Goal: Task Accomplishment & Management: Manage account settings

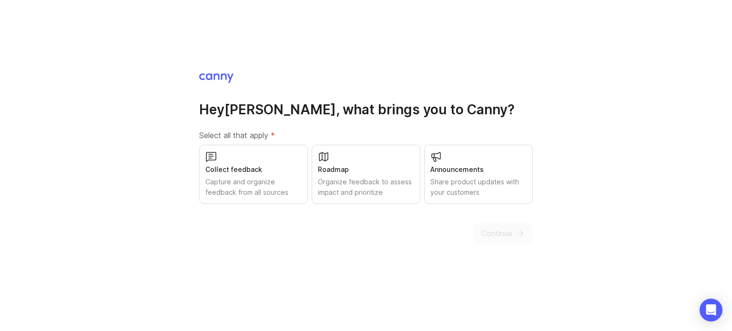
click at [492, 182] on div "Share product updates with your customers" at bounding box center [478, 187] width 96 height 21
click at [346, 182] on div "Organize feedback to assess impact and prioritize" at bounding box center [366, 187] width 96 height 21
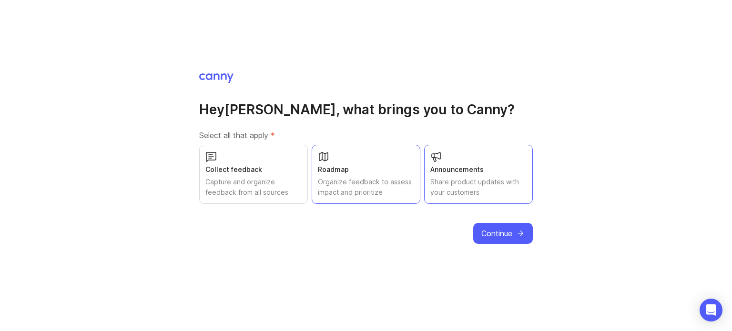
click at [253, 181] on div "Capture and organize feedback from all sources" at bounding box center [253, 187] width 96 height 21
click at [518, 233] on icon "submit" at bounding box center [520, 233] width 9 height 9
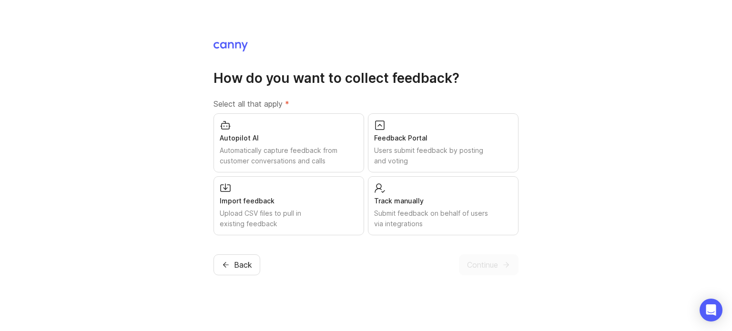
click at [237, 140] on div "Autopilot AI" at bounding box center [289, 138] width 138 height 10
click at [250, 213] on div "Upload CSV files to pull in existing feedback" at bounding box center [289, 218] width 138 height 21
click at [418, 144] on div "Feedback Portal Users submit feedback by posting and voting" at bounding box center [443, 142] width 151 height 59
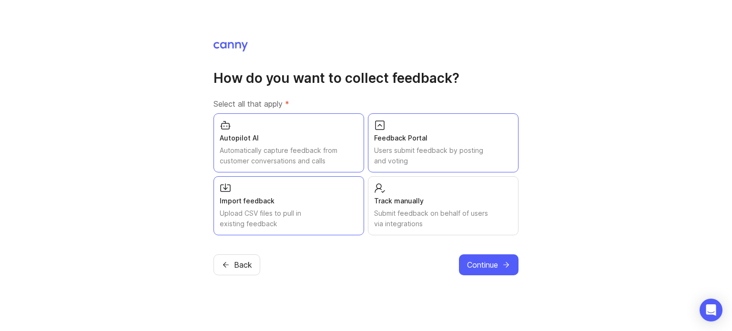
click at [420, 221] on div "Submit feedback on behalf of users via integrations" at bounding box center [443, 218] width 138 height 21
click at [494, 263] on span "Continue" at bounding box center [482, 264] width 31 height 11
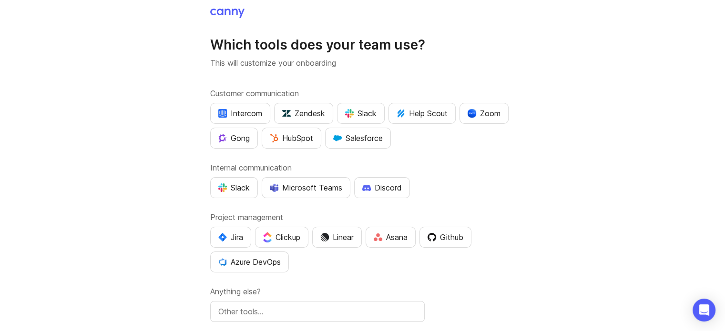
drag, startPoint x: 234, startPoint y: 262, endPoint x: 240, endPoint y: 262, distance: 5.7
click at [235, 262] on div "Azure DevOps" at bounding box center [249, 261] width 62 height 11
click at [231, 183] on div "Slack" at bounding box center [233, 187] width 31 height 11
click at [368, 111] on div "Slack" at bounding box center [360, 113] width 31 height 11
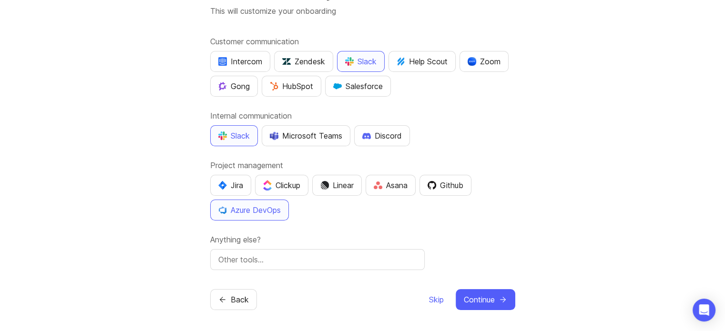
scroll to position [52, 0]
click at [476, 60] on img "button" at bounding box center [471, 61] width 9 height 9
click at [478, 294] on span "Continue" at bounding box center [479, 298] width 31 height 11
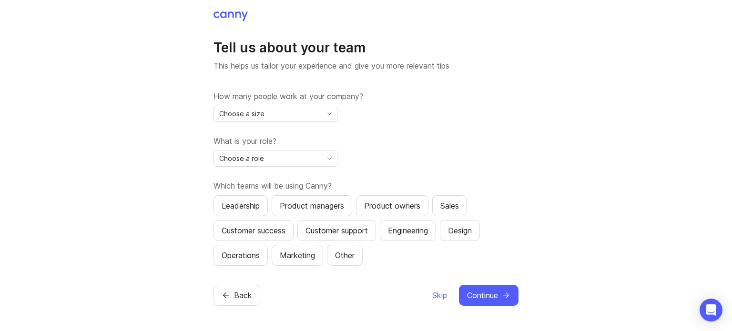
click at [291, 115] on div "Choose a size" at bounding box center [268, 113] width 108 height 15
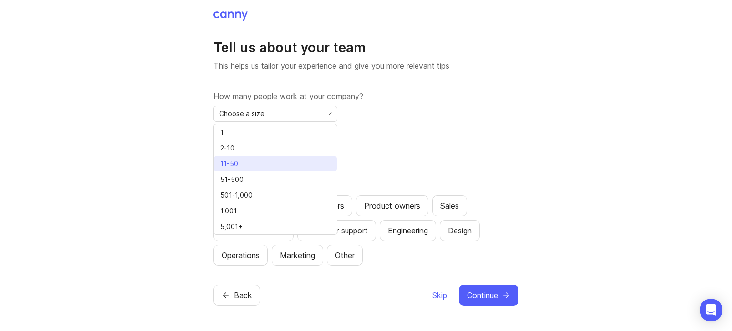
click at [253, 164] on li "11-50" at bounding box center [275, 164] width 123 height 16
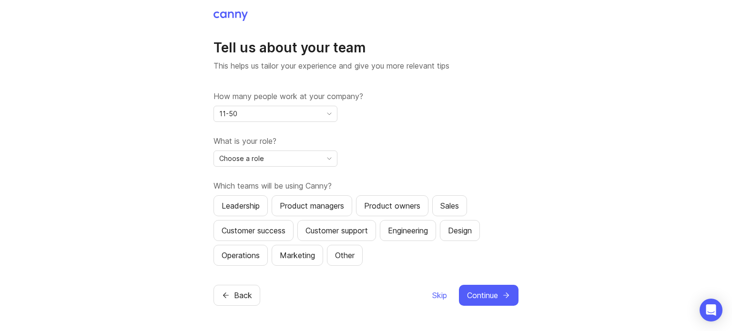
click at [257, 159] on span "Choose a role" at bounding box center [241, 158] width 45 height 10
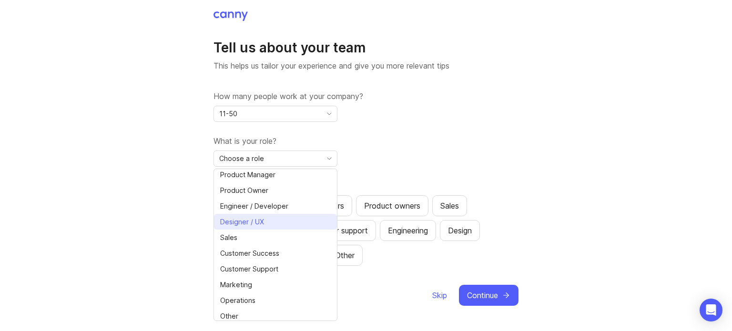
scroll to position [19, 0]
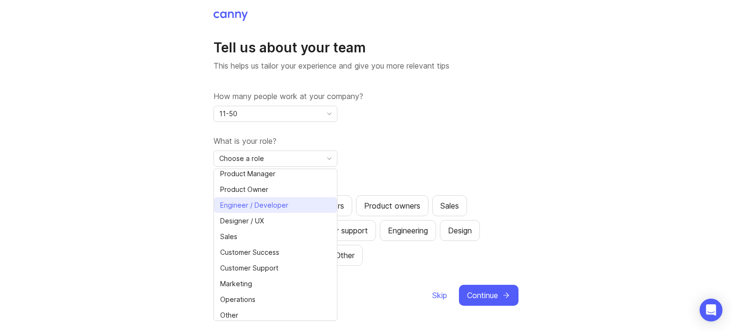
click at [273, 207] on span "Engineer / Developer" at bounding box center [254, 205] width 68 height 10
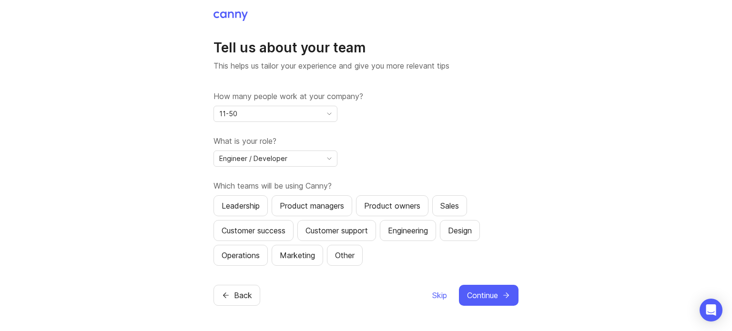
click at [410, 233] on div "Engineering" at bounding box center [408, 230] width 40 height 11
click at [499, 293] on button "Continue" at bounding box center [489, 295] width 60 height 21
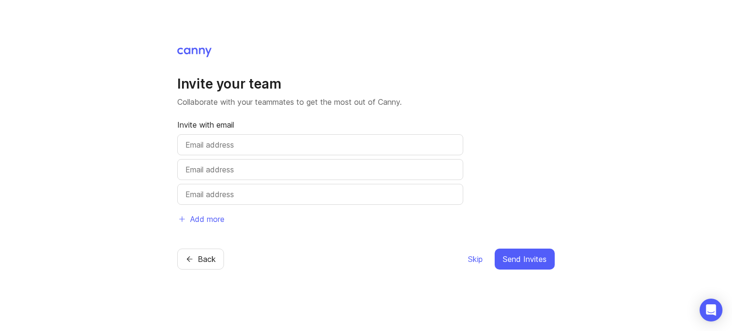
click at [475, 259] on span "Skip" at bounding box center [475, 258] width 15 height 11
click at [473, 259] on span "Skip" at bounding box center [475, 258] width 15 height 11
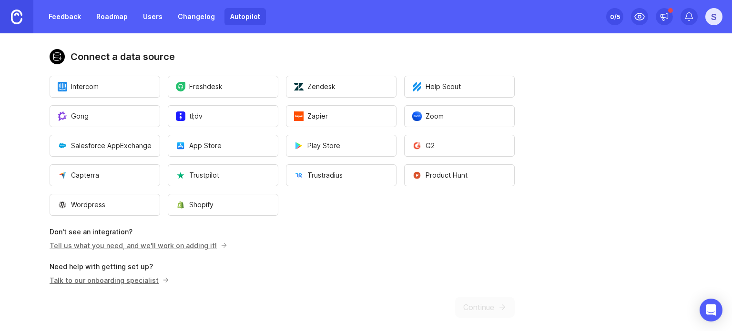
scroll to position [80, 0]
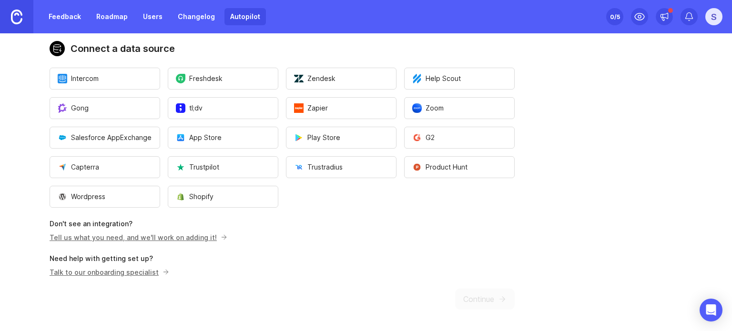
click at [89, 193] on span "Wordpress" at bounding box center [82, 197] width 48 height 10
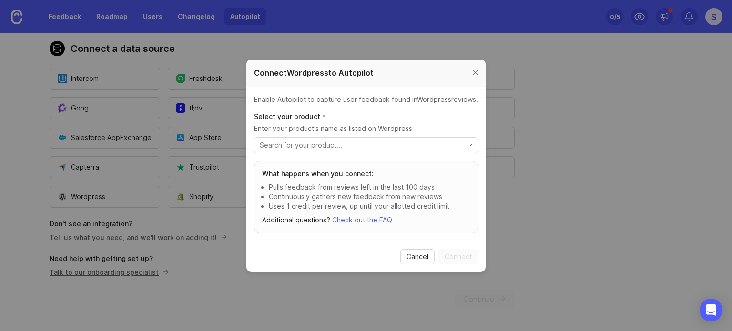
click at [335, 147] on input "toggle menu" at bounding box center [361, 145] width 202 height 10
click at [311, 161] on li "No results found" at bounding box center [365, 162] width 222 height 12
click at [313, 189] on p "Pulls feedback from reviews left in the last 100 days" at bounding box center [369, 187] width 201 height 10
click at [349, 149] on input "toggle menu" at bounding box center [361, 145] width 202 height 10
click at [295, 162] on li "No results found" at bounding box center [365, 162] width 222 height 12
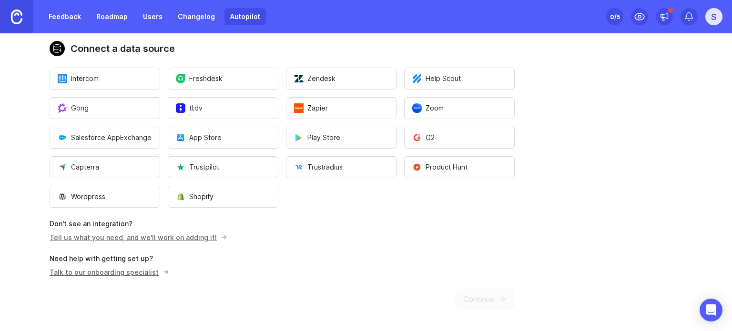
click at [102, 81] on button "Intercom" at bounding box center [105, 79] width 111 height 22
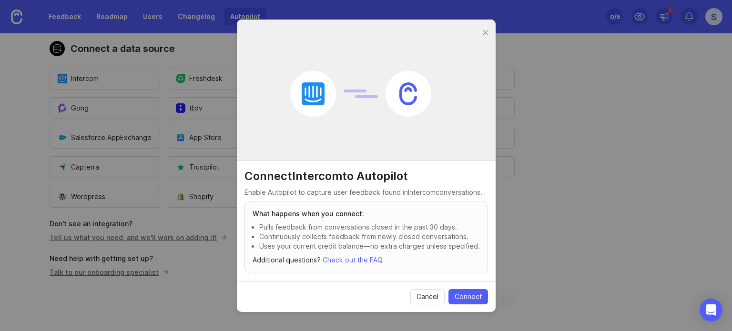
click at [435, 293] on span "Cancel" at bounding box center [427, 297] width 22 height 10
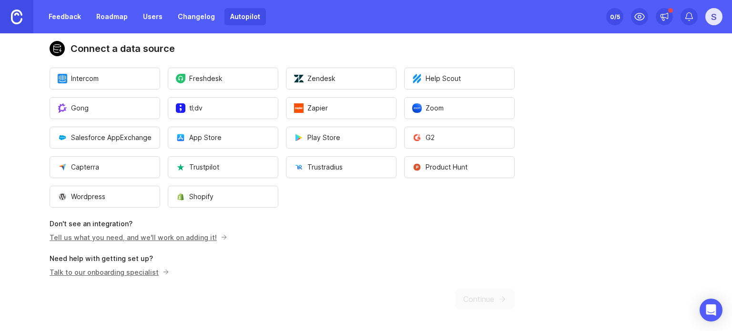
click at [209, 73] on button "Freshdesk" at bounding box center [223, 79] width 111 height 22
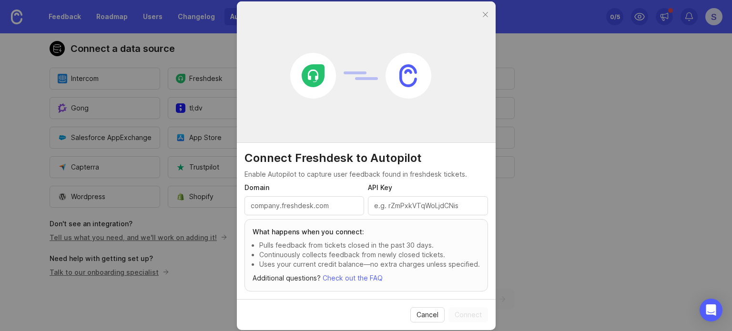
click at [426, 312] on span "Cancel" at bounding box center [427, 315] width 22 height 10
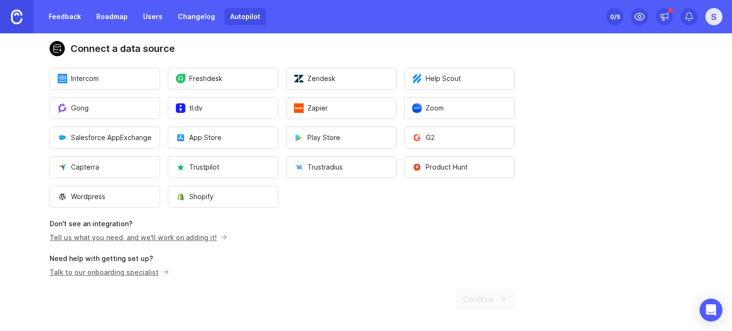
click at [181, 13] on link "Changelog" at bounding box center [196, 16] width 49 height 17
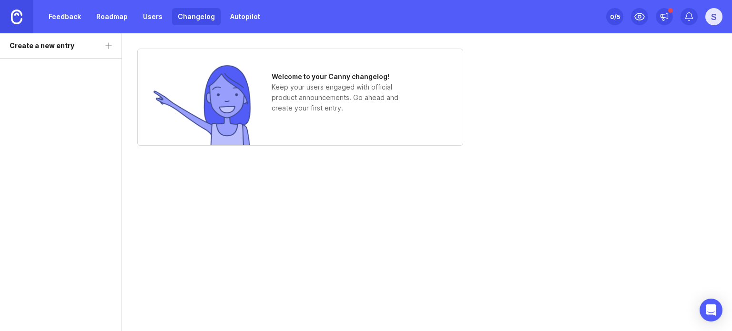
click at [59, 17] on link "Feedback" at bounding box center [65, 16] width 44 height 17
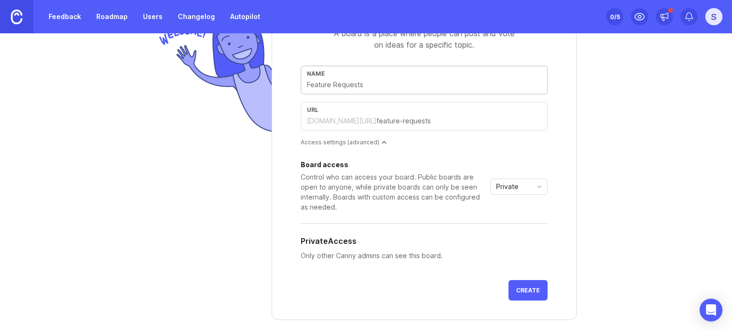
scroll to position [144, 0]
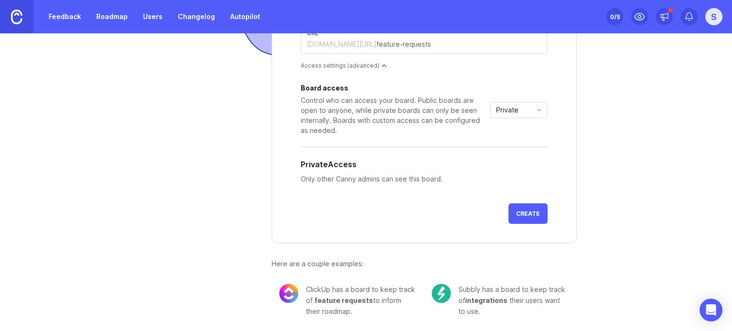
click at [349, 302] on span "feature requests" at bounding box center [343, 300] width 59 height 8
click at [335, 301] on span "feature requests" at bounding box center [343, 300] width 59 height 8
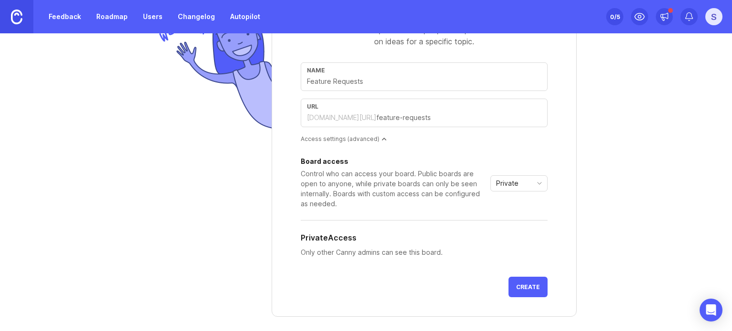
scroll to position [0, 0]
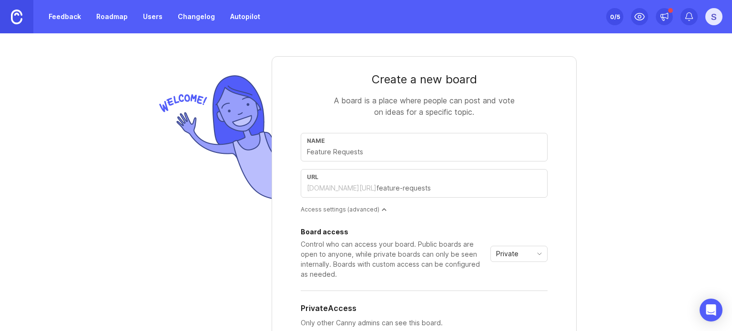
click at [111, 18] on link "Roadmap" at bounding box center [112, 16] width 43 height 17
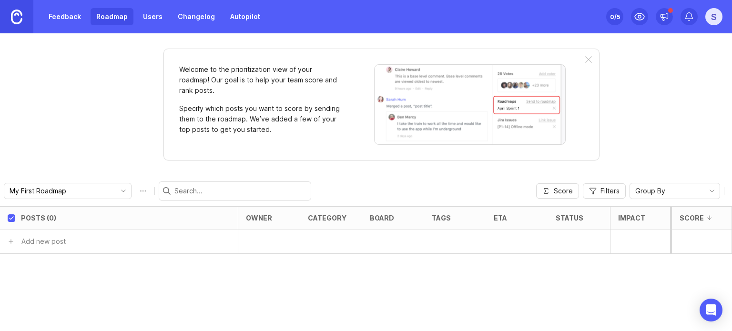
click at [152, 16] on link "Users" at bounding box center [152, 16] width 31 height 17
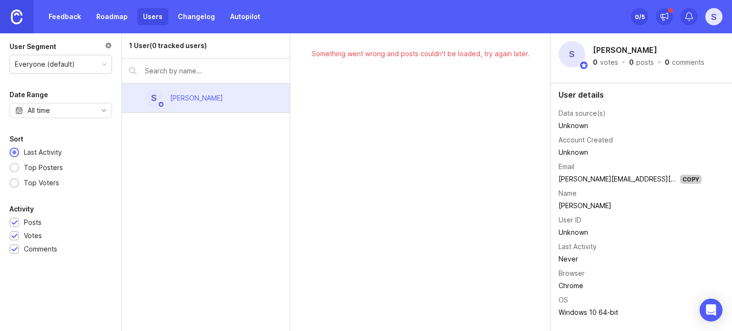
click at [192, 16] on link "Changelog" at bounding box center [196, 16] width 49 height 17
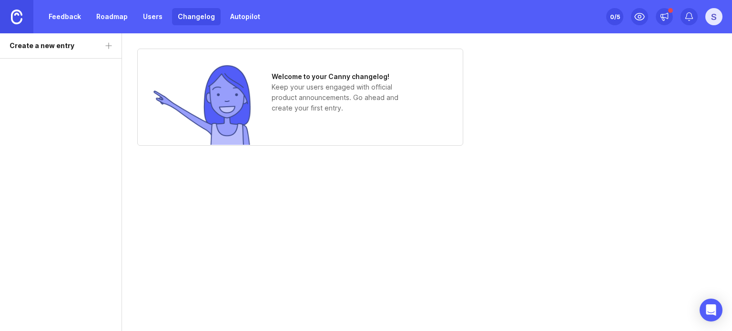
click at [238, 15] on link "Autopilot" at bounding box center [244, 16] width 41 height 17
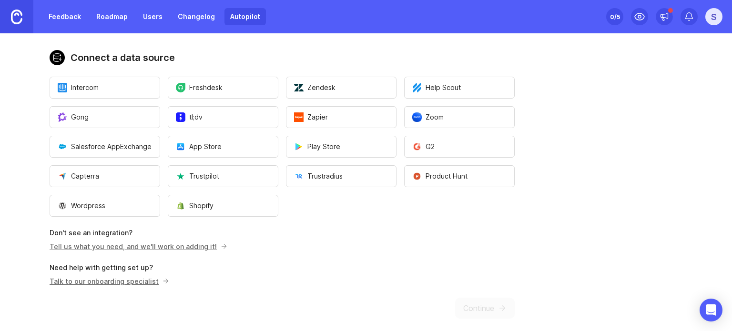
scroll to position [80, 0]
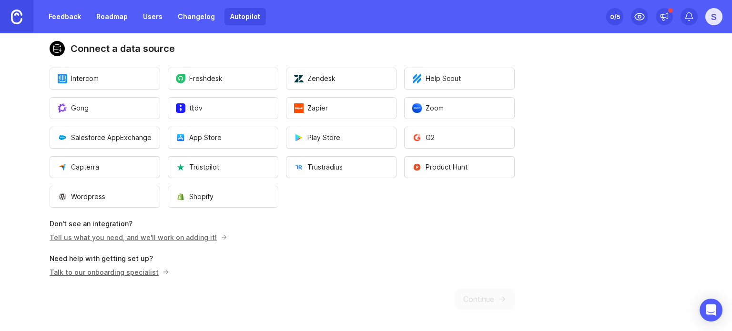
click at [613, 14] on div "0 /5" at bounding box center [615, 16] width 10 height 13
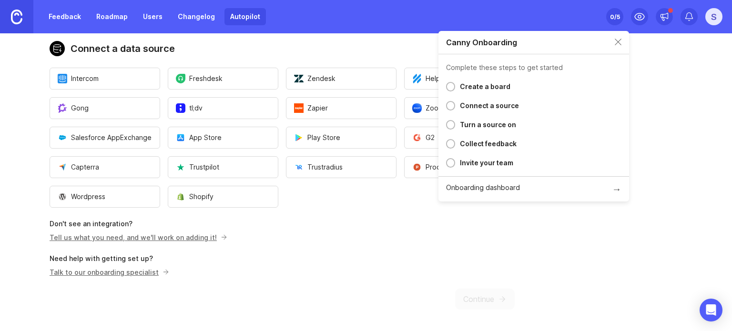
click at [451, 105] on div at bounding box center [450, 106] width 9 height 10
drag, startPoint x: 472, startPoint y: 106, endPoint x: 535, endPoint y: 70, distance: 73.0
click at [473, 106] on div "Connect a source" at bounding box center [489, 105] width 59 height 11
drag, startPoint x: 623, startPoint y: 40, endPoint x: 615, endPoint y: 43, distance: 9.0
click at [623, 41] on div "Canny Onboarding" at bounding box center [533, 42] width 191 height 23
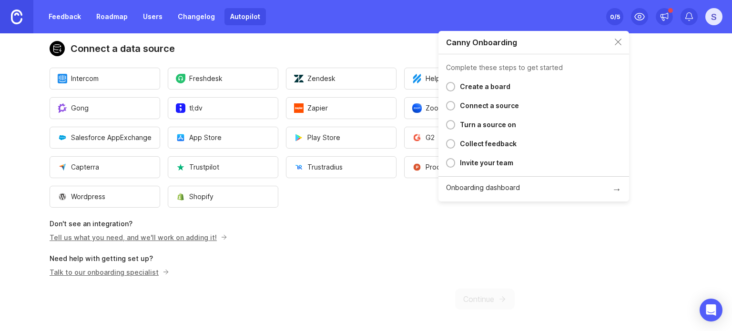
click at [613, 43] on div "Canny Onboarding" at bounding box center [533, 42] width 191 height 23
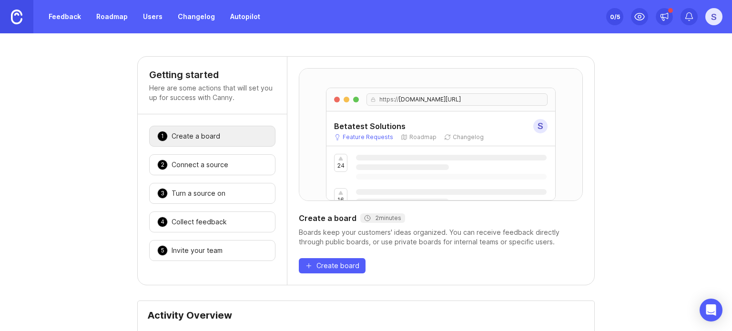
click at [201, 133] on div "Create a board" at bounding box center [196, 136] width 49 height 10
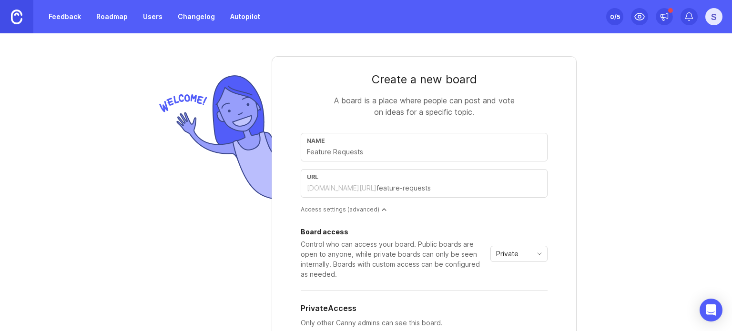
click at [363, 184] on div "[DOMAIN_NAME][URL]" at bounding box center [342, 188] width 70 height 10
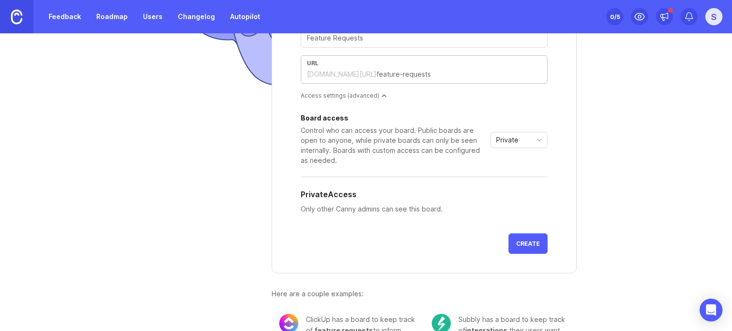
scroll to position [144, 0]
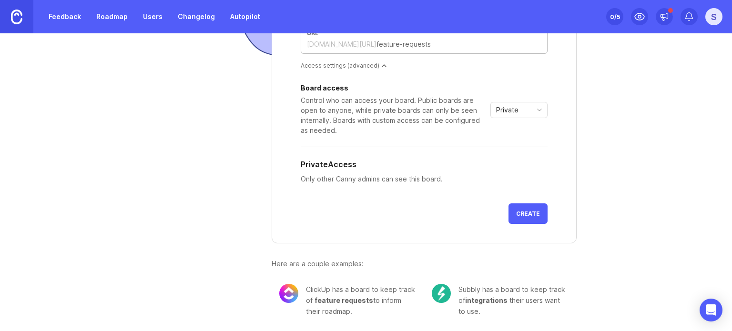
click at [526, 111] on div "Private" at bounding box center [511, 109] width 41 height 15
click at [516, 106] on div "Private" at bounding box center [511, 109] width 41 height 15
click at [512, 141] on span "Public" at bounding box center [503, 143] width 19 height 10
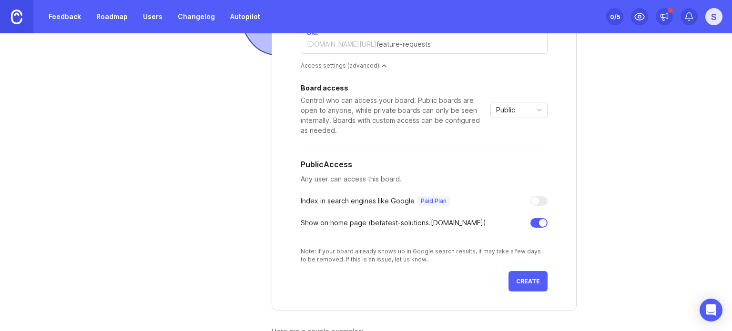
click at [532, 198] on div at bounding box center [535, 201] width 8 height 8
click at [522, 283] on span "Create" at bounding box center [528, 281] width 24 height 7
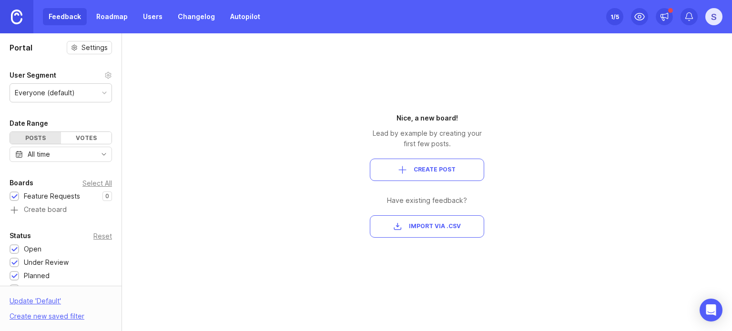
click at [185, 205] on div "Portal Settings User Segment Everyone (default) Date Range Posts Votes All time…" at bounding box center [366, 182] width 732 height 298
click at [715, 18] on div "S" at bounding box center [713, 16] width 17 height 17
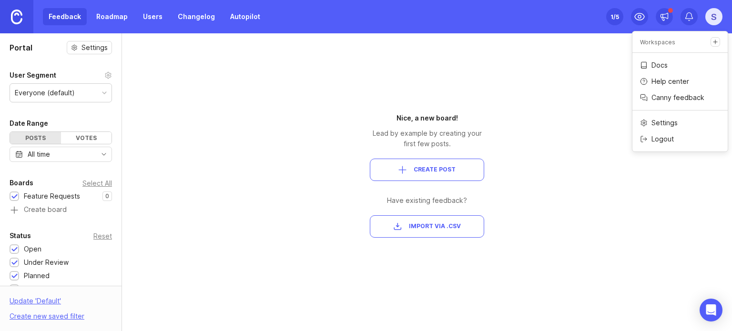
click at [608, 72] on div "Portal Settings User Segment Everyone (default) Date Range Posts Votes All time…" at bounding box center [366, 182] width 732 height 298
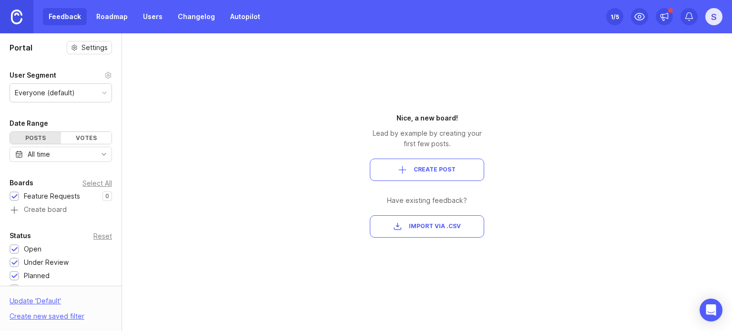
click at [10, 19] on link at bounding box center [16, 16] width 33 height 33
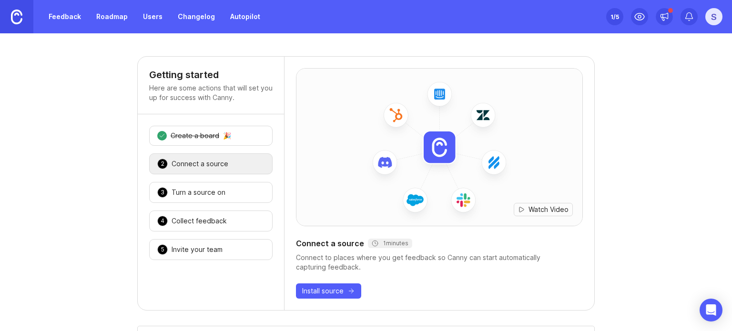
click at [202, 163] on div "Connect a source" at bounding box center [200, 164] width 57 height 10
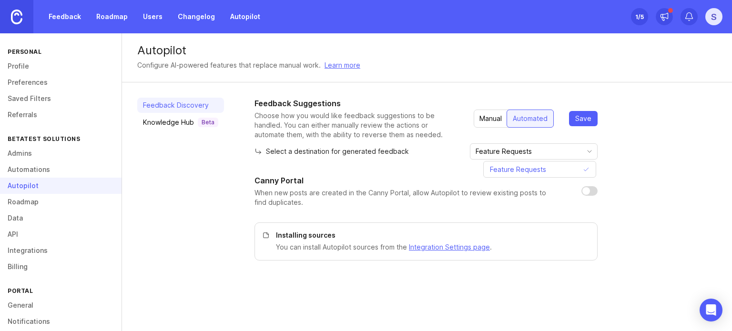
click at [518, 150] on input "Feature Requests" at bounding box center [527, 151] width 105 height 10
click at [582, 190] on input "checkbox" at bounding box center [589, 191] width 16 height 10
click at [587, 191] on input "checkbox" at bounding box center [589, 191] width 16 height 10
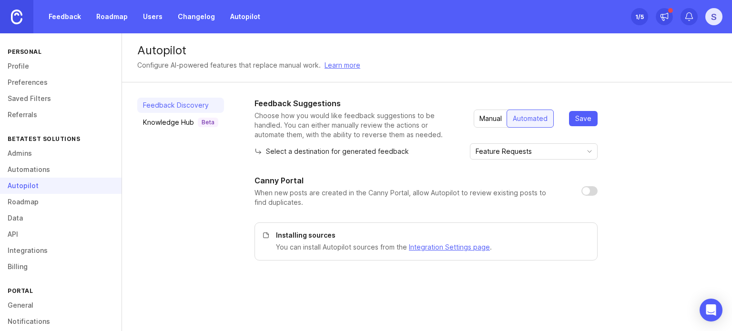
checkbox input "true"
click at [168, 123] on div "Knowledge Hub Beta" at bounding box center [180, 123] width 75 height 10
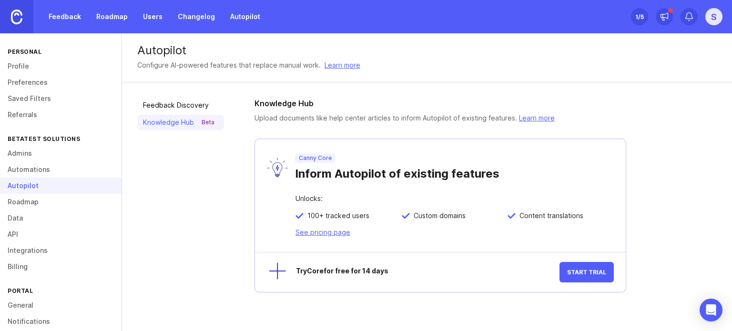
click at [40, 151] on link "Admins" at bounding box center [60, 153] width 121 height 16
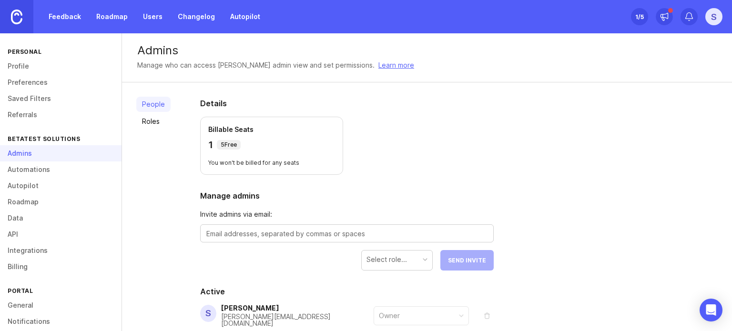
click at [228, 146] on p "5 Free" at bounding box center [229, 145] width 16 height 8
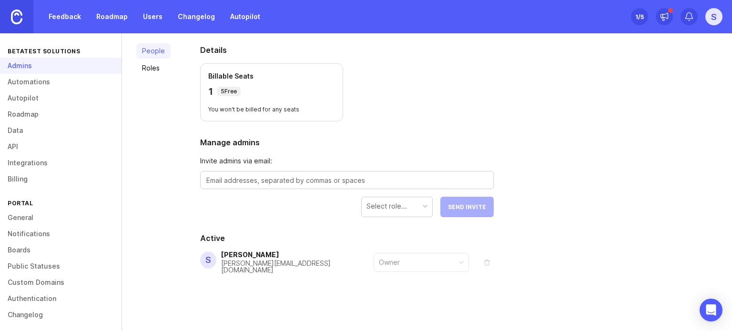
scroll to position [91, 0]
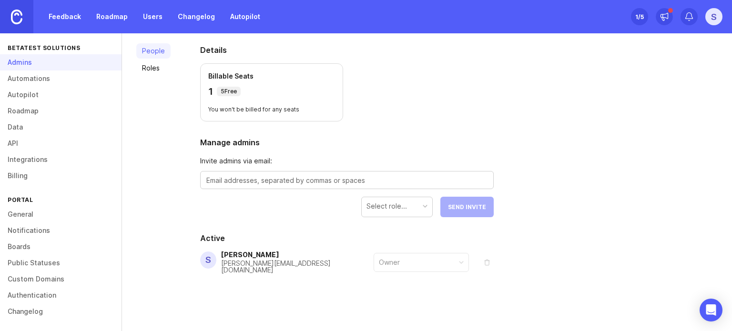
click at [36, 290] on link "Authentication" at bounding box center [60, 295] width 121 height 16
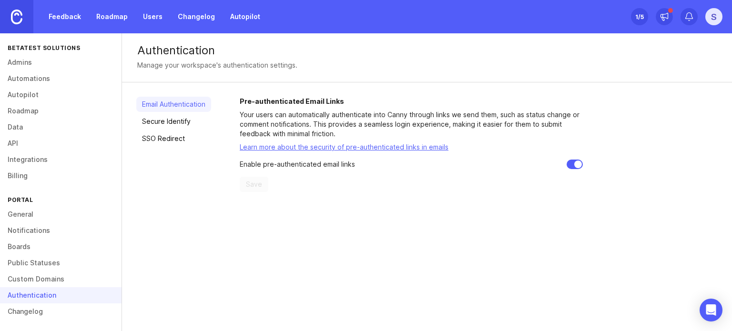
click at [34, 280] on link "Custom Domains" at bounding box center [60, 279] width 121 height 16
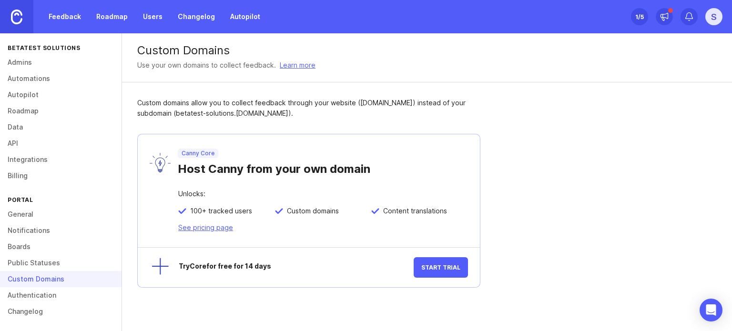
click at [23, 261] on link "Public Statuses" at bounding box center [60, 263] width 121 height 16
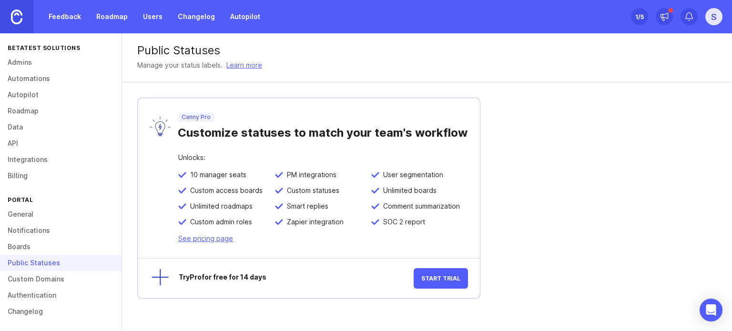
click at [28, 245] on link "Boards" at bounding box center [60, 247] width 121 height 16
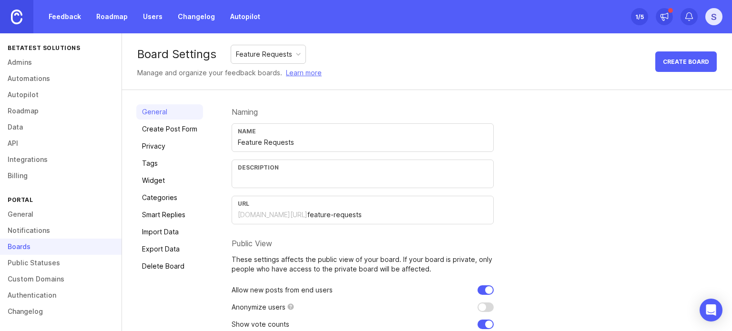
click at [51, 276] on link "Custom Domains" at bounding box center [60, 279] width 121 height 16
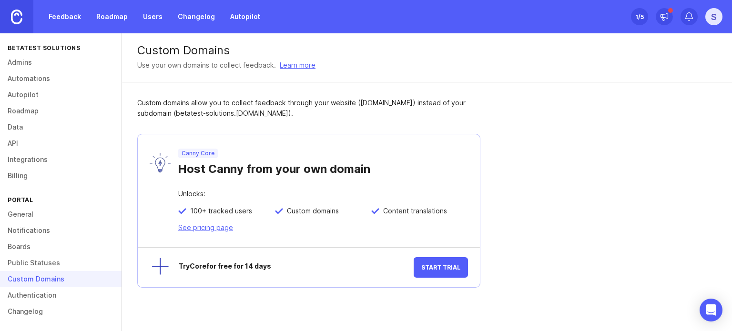
click at [205, 227] on link "See pricing page" at bounding box center [205, 227] width 55 height 8
